Goal: Find specific page/section: Find specific page/section

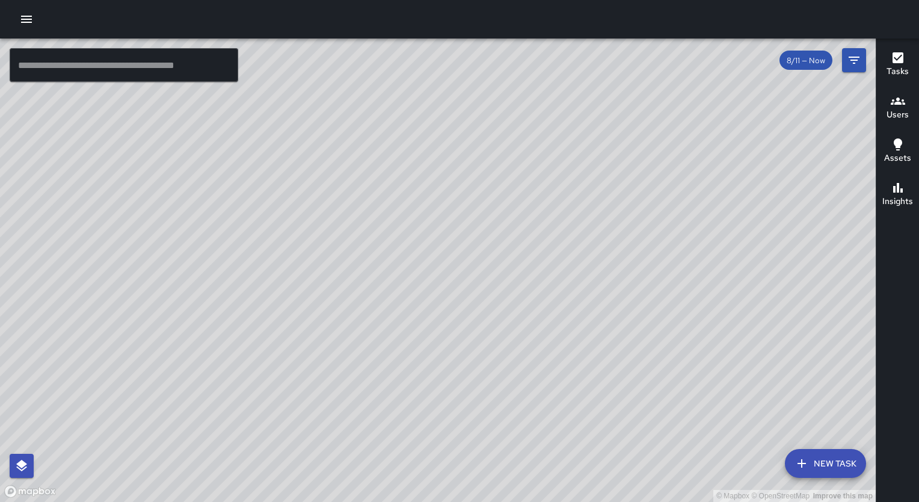
drag, startPoint x: 624, startPoint y: 362, endPoint x: 473, endPoint y: 236, distance: 196.3
click at [473, 236] on div "© Mapbox © OpenStreetMap Improve this map" at bounding box center [438, 269] width 876 height 463
click at [903, 105] on icon "button" at bounding box center [898, 101] width 14 height 14
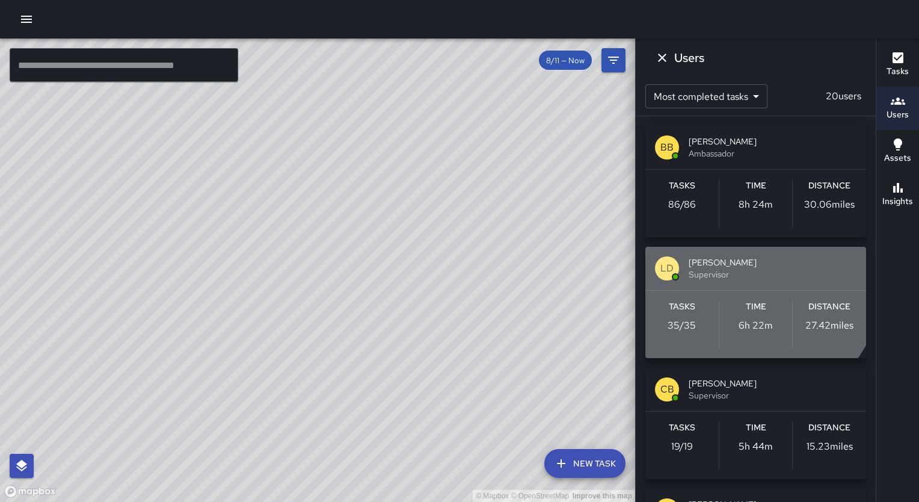
click at [723, 263] on span "[PERSON_NAME]" at bounding box center [773, 262] width 168 height 12
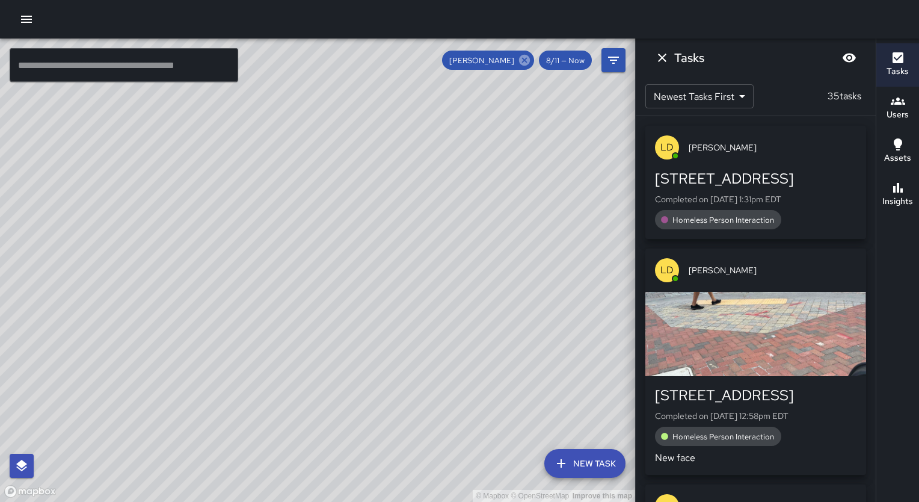
click at [521, 57] on icon at bounding box center [524, 60] width 11 height 11
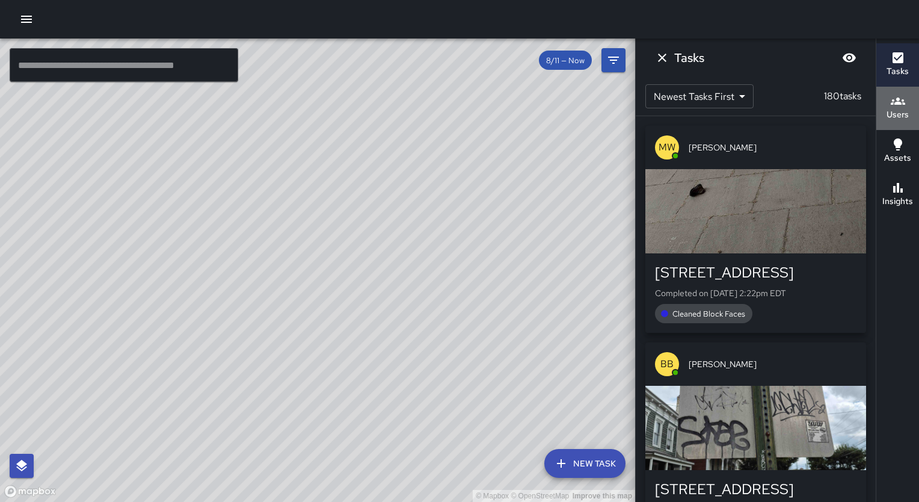
click at [892, 105] on icon "button" at bounding box center [898, 101] width 14 height 14
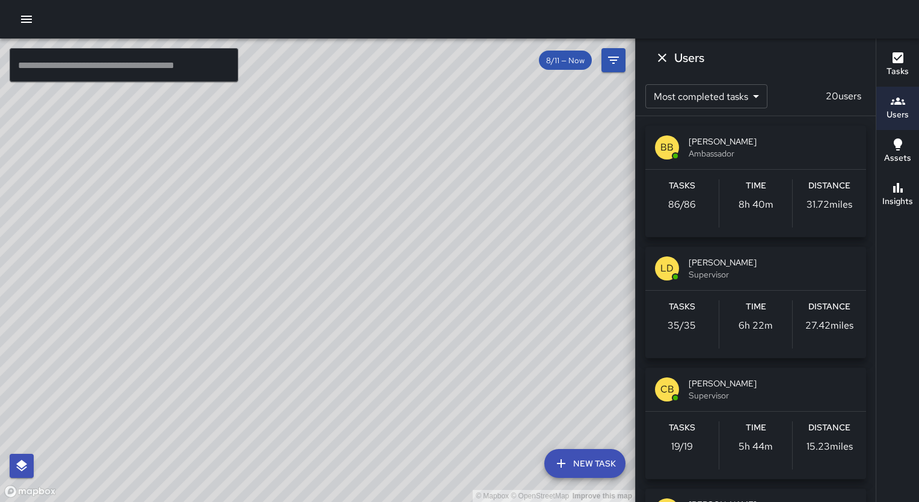
click at [560, 302] on div "© Mapbox © OpenStreetMap Improve this map" at bounding box center [317, 269] width 635 height 463
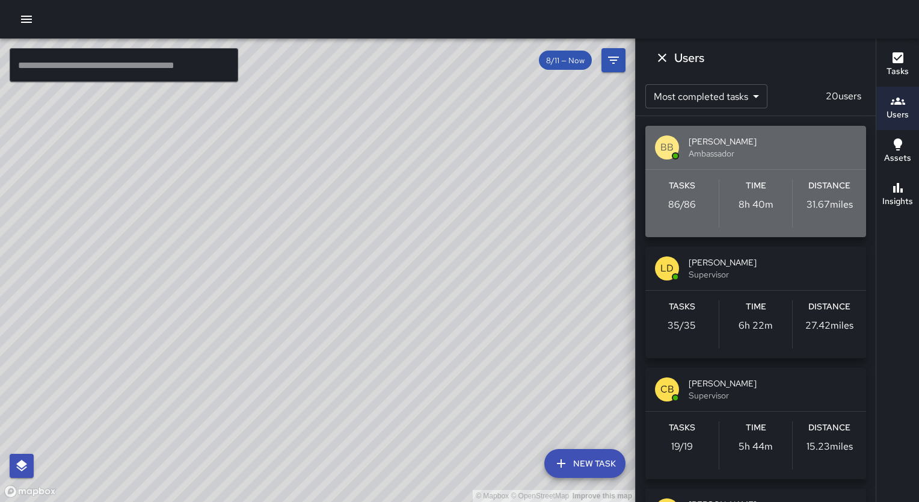
click at [787, 162] on div "BB [PERSON_NAME] Ambassador" at bounding box center [755, 147] width 221 height 43
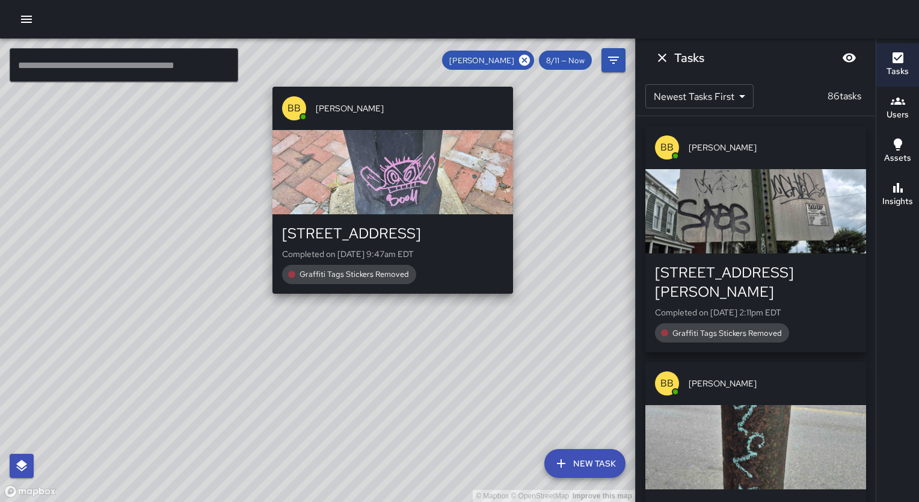
click at [324, 166] on div "button" at bounding box center [392, 172] width 241 height 84
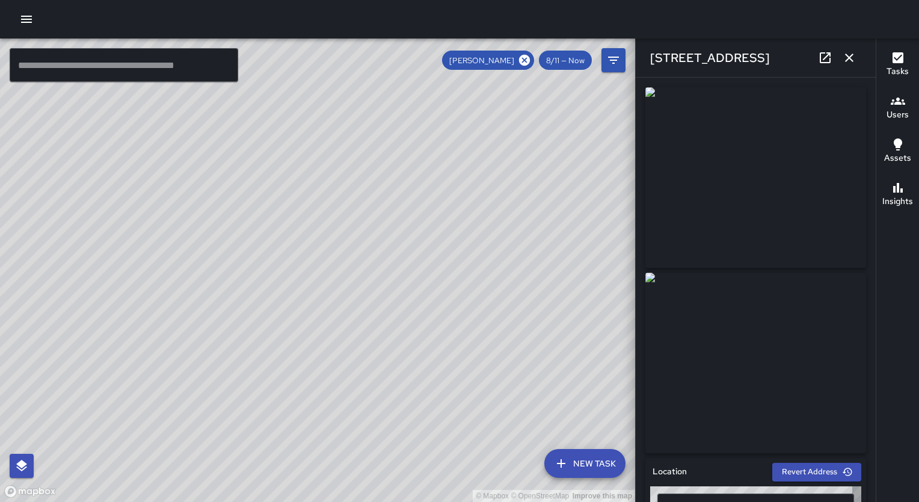
type input "**********"
click at [848, 62] on icon "button" at bounding box center [849, 58] width 14 height 14
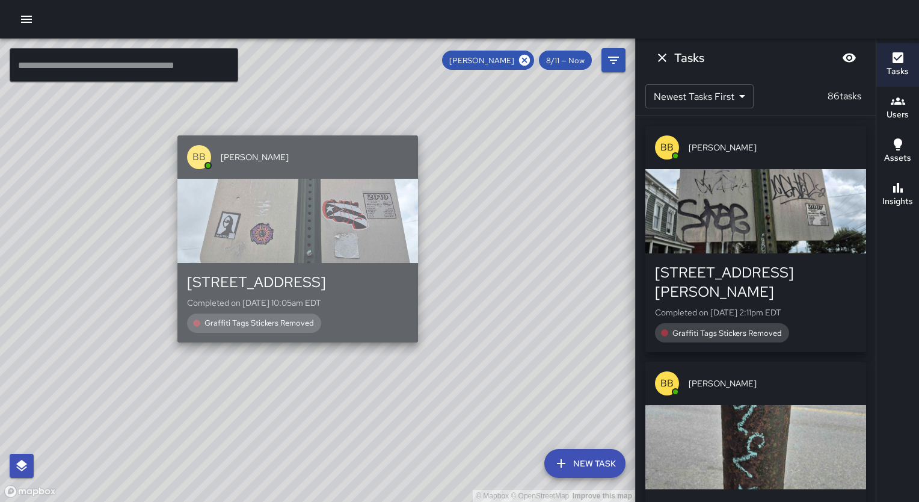
click at [340, 185] on div "button" at bounding box center [297, 221] width 241 height 84
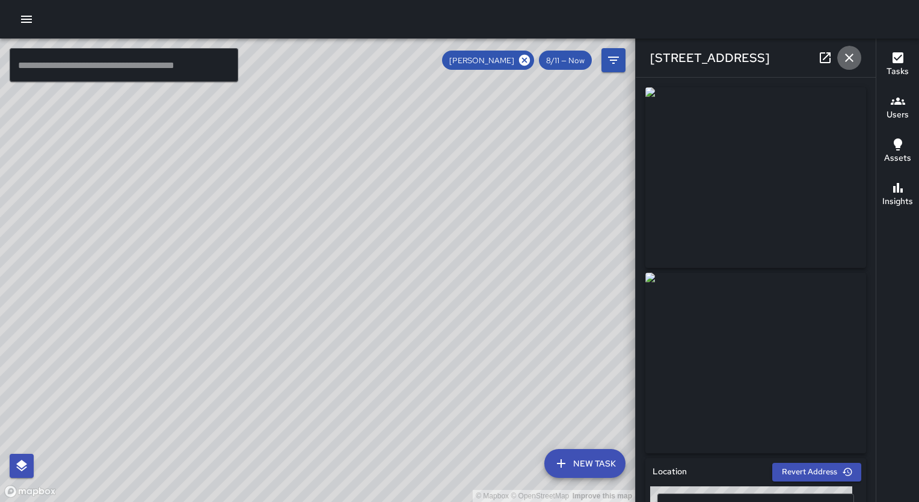
click at [852, 56] on icon "button" at bounding box center [849, 58] width 14 height 14
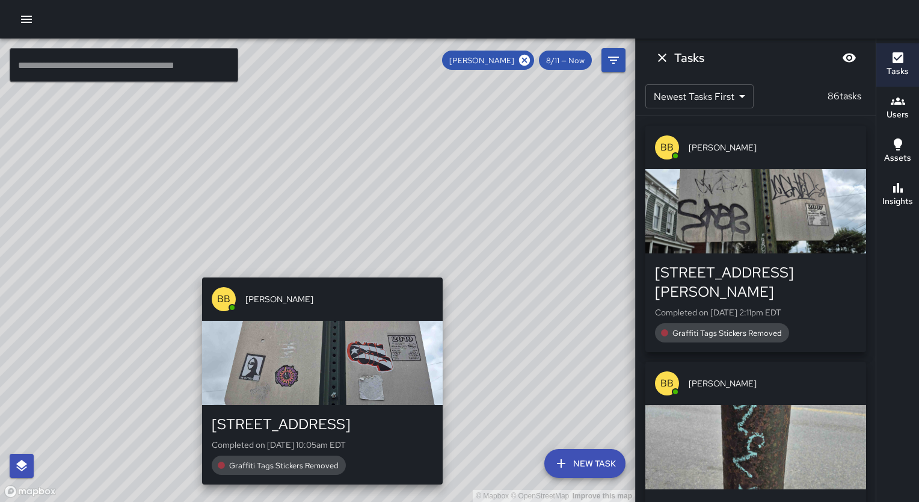
click at [317, 269] on div "© Mapbox © OpenStreetMap Improve this map BB [PERSON_NAME] [STREET_ADDRESS] Com…" at bounding box center [317, 269] width 635 height 463
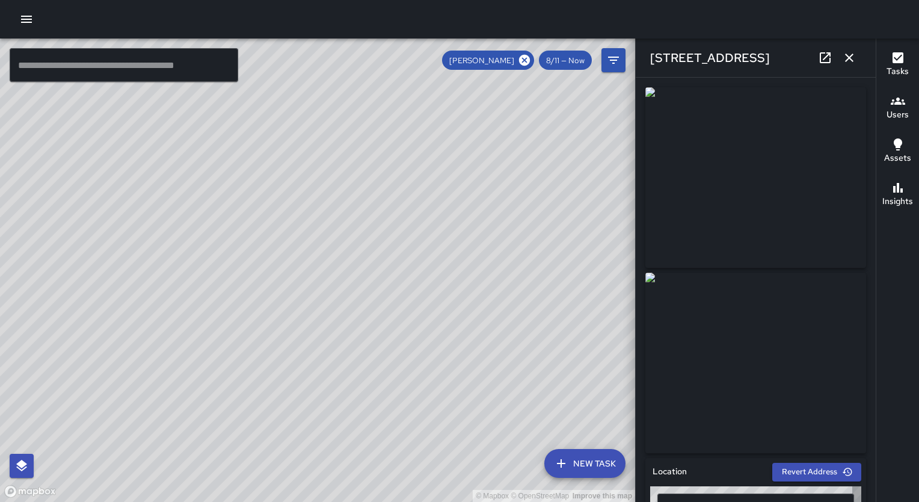
type input "**********"
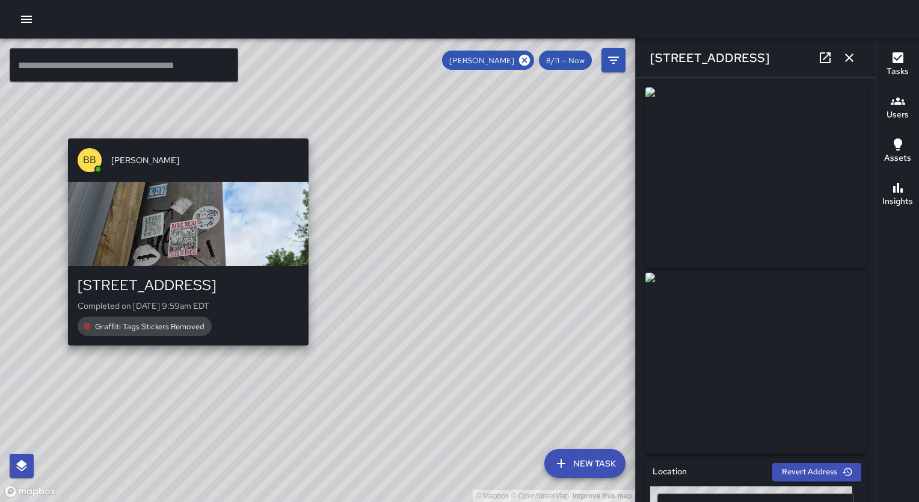
click at [181, 355] on div "© Mapbox © OpenStreetMap Improve this map BB [PERSON_NAME] [STREET_ADDRESS] Com…" at bounding box center [317, 269] width 635 height 463
